Goal: Find specific page/section: Find specific page/section

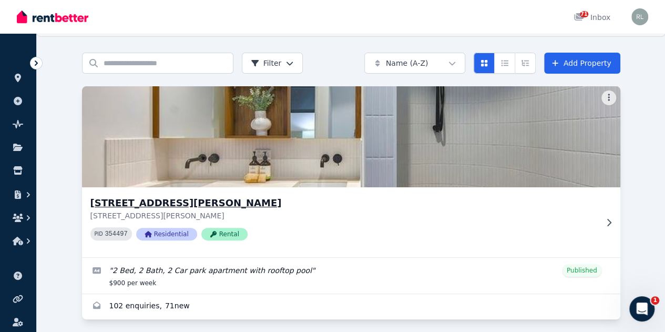
scroll to position [39, 0]
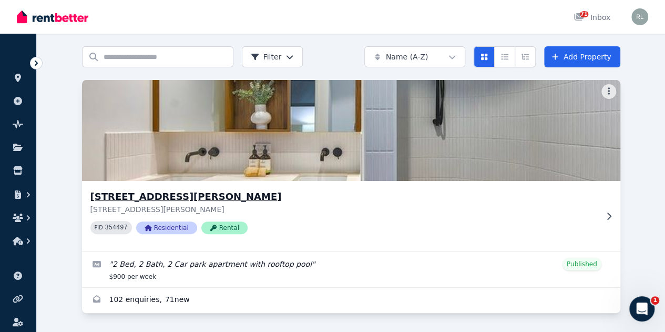
click at [114, 159] on img at bounding box center [350, 130] width 565 height 106
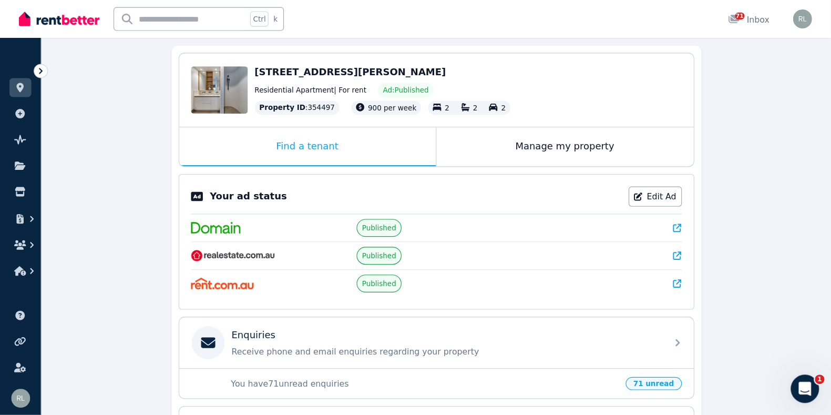
scroll to position [93, 0]
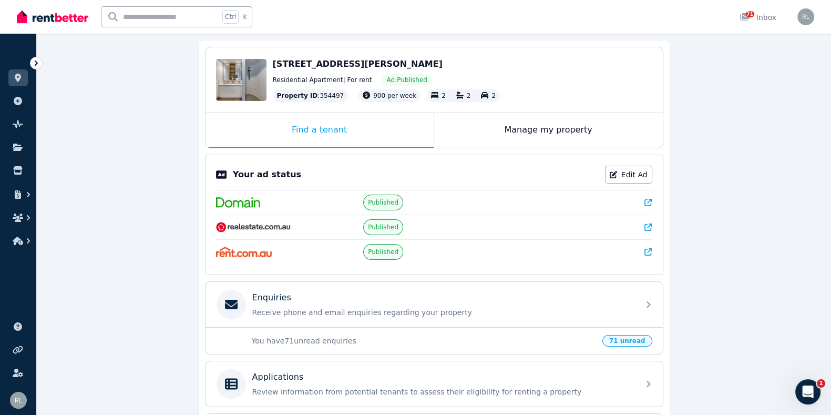
click at [163, 191] on div "**********" at bounding box center [434, 272] width 795 height 574
